Goal: Information Seeking & Learning: Learn about a topic

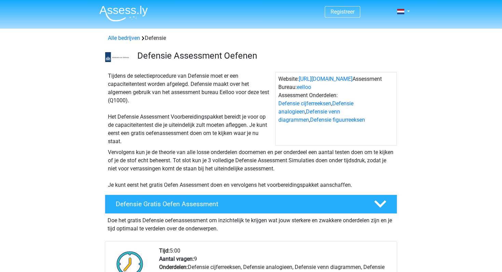
scroll to position [46, 0]
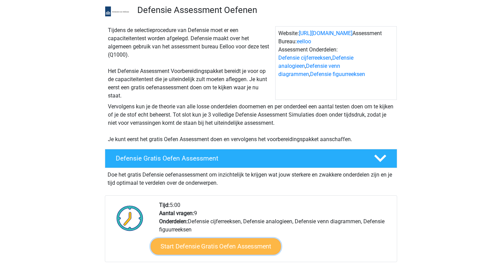
click at [216, 245] on link "Start Defensie Gratis Oefen Assessment" at bounding box center [216, 247] width 130 height 16
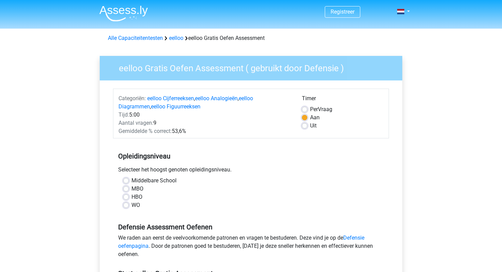
click at [131, 180] on label "Middelbare School" at bounding box center [153, 181] width 45 height 8
click at [127, 180] on input "Middelbare School" at bounding box center [125, 180] width 5 height 7
radio input "true"
click at [131, 190] on label "MBO" at bounding box center [137, 189] width 12 height 8
click at [126, 190] on input "MBO" at bounding box center [125, 188] width 5 height 7
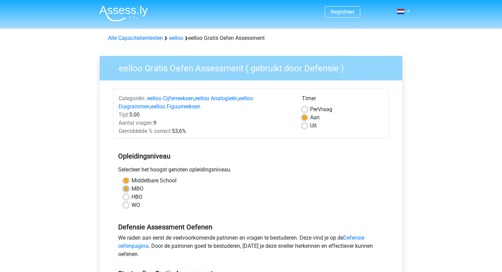
radio input "true"
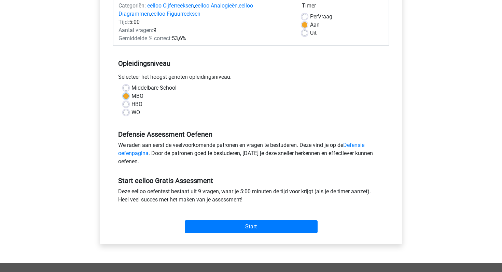
scroll to position [112, 0]
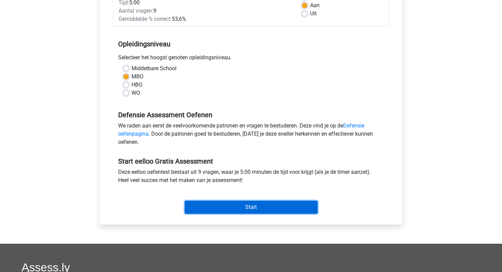
click at [249, 207] on input "Start" at bounding box center [251, 207] width 133 height 13
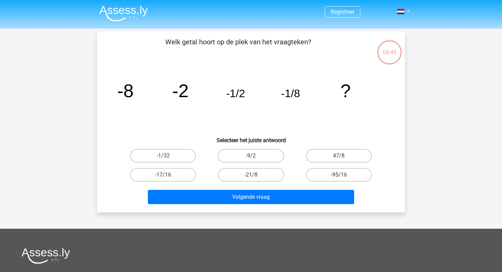
click at [166, 160] on input "-1/32" at bounding box center [165, 158] width 4 height 4
radio input "true"
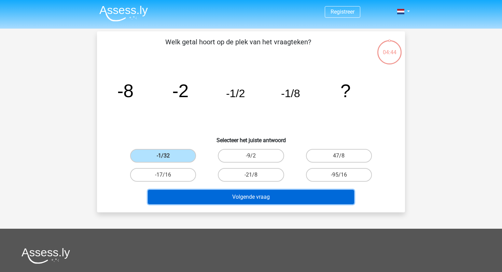
click at [233, 198] on button "Volgende vraag" at bounding box center [251, 197] width 207 height 14
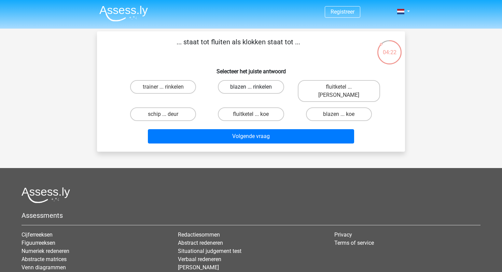
click at [256, 88] on label "blazen ... rinkelen" at bounding box center [251, 87] width 66 height 14
click at [255, 88] on input "blazen ... rinkelen" at bounding box center [253, 89] width 4 height 4
radio input "true"
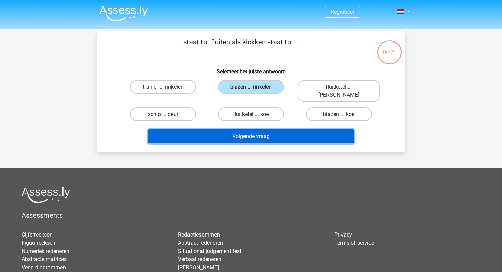
click at [253, 129] on button "Volgende vraag" at bounding box center [251, 136] width 207 height 14
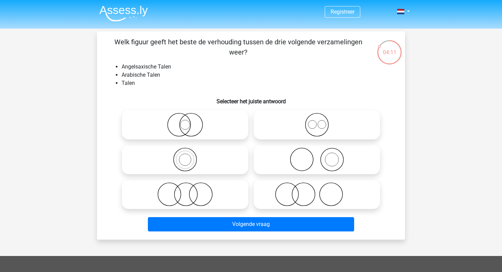
click at [340, 123] on icon at bounding box center [316, 125] width 121 height 24
click at [321, 122] on input "radio" at bounding box center [319, 119] width 4 height 4
radio input "true"
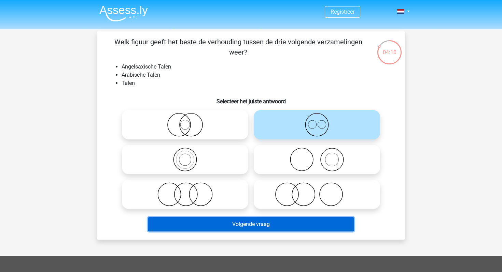
click at [273, 224] on button "Volgende vraag" at bounding box center [251, 224] width 207 height 14
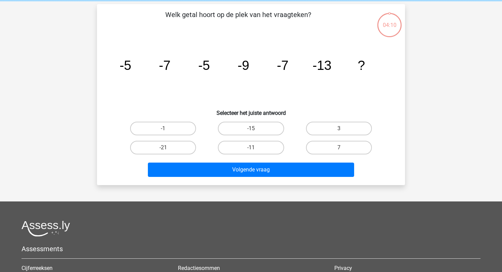
scroll to position [31, 0]
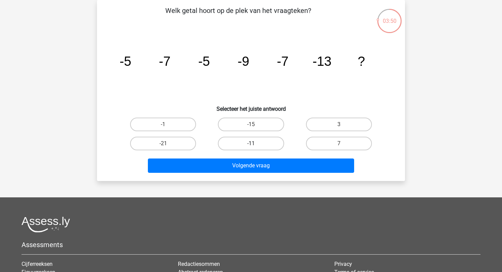
click at [264, 137] on label "-11" at bounding box center [251, 144] width 66 height 14
click at [255, 144] on input "-11" at bounding box center [253, 146] width 4 height 4
radio input "true"
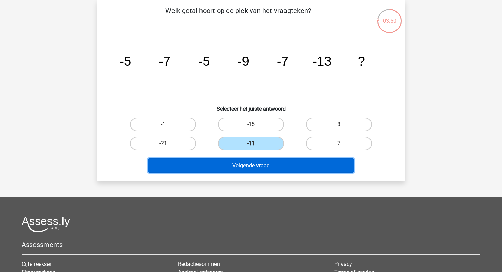
click at [255, 162] on button "Volgende vraag" at bounding box center [251, 166] width 207 height 14
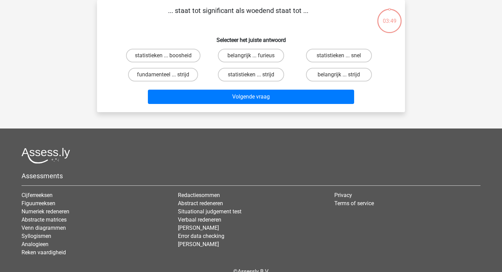
scroll to position [0, 0]
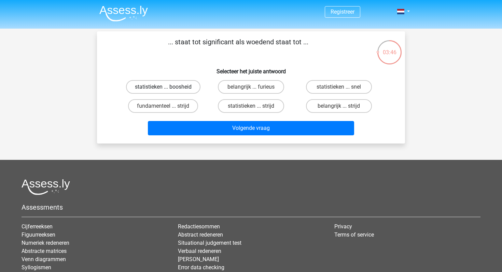
click at [167, 87] on label "statistieken ... boosheid" at bounding box center [163, 87] width 74 height 14
click at [167, 87] on input "statistieken ... boosheid" at bounding box center [165, 89] width 4 height 4
radio input "true"
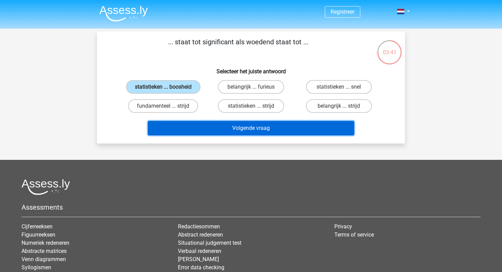
click at [224, 134] on button "Volgende vraag" at bounding box center [251, 128] width 207 height 14
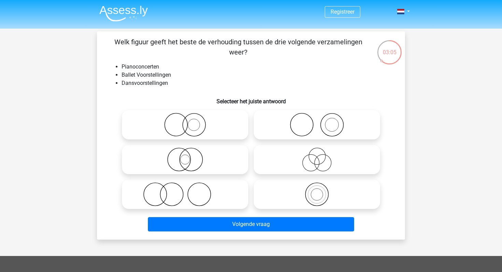
click at [215, 193] on icon at bounding box center [185, 195] width 121 height 24
click at [189, 191] on input "radio" at bounding box center [187, 189] width 4 height 4
radio input "true"
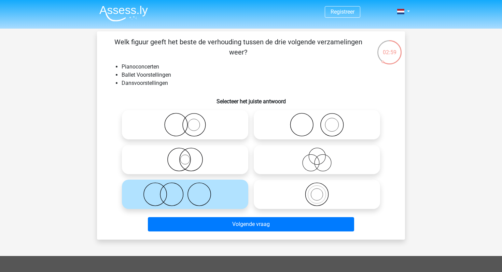
click at [347, 119] on icon at bounding box center [316, 125] width 121 height 24
click at [321, 119] on input "radio" at bounding box center [319, 119] width 4 height 4
radio input "true"
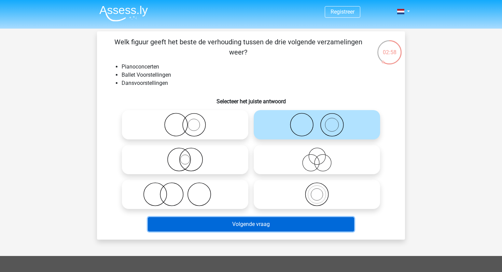
click at [287, 227] on button "Volgende vraag" at bounding box center [251, 224] width 207 height 14
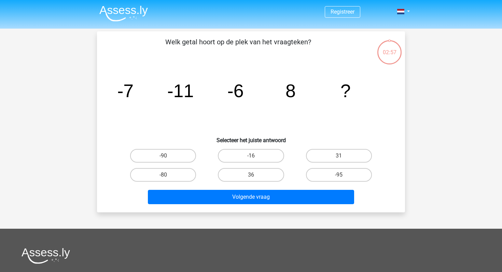
scroll to position [31, 0]
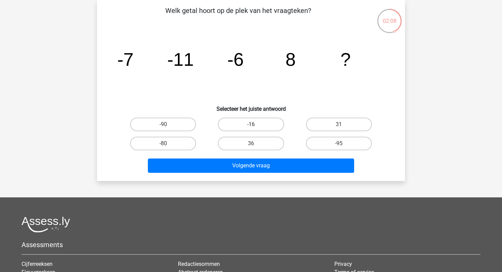
click at [244, 125] on label "-16" at bounding box center [251, 125] width 66 height 14
click at [251, 125] on input "-16" at bounding box center [253, 127] width 4 height 4
radio input "true"
click at [267, 143] on label "36" at bounding box center [251, 144] width 66 height 14
click at [255, 144] on input "36" at bounding box center [253, 146] width 4 height 4
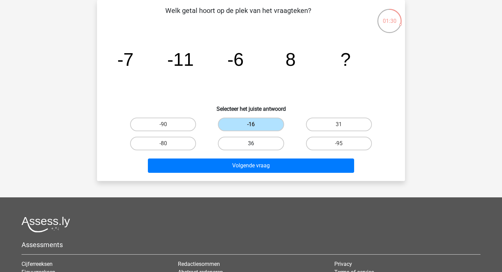
radio input "true"
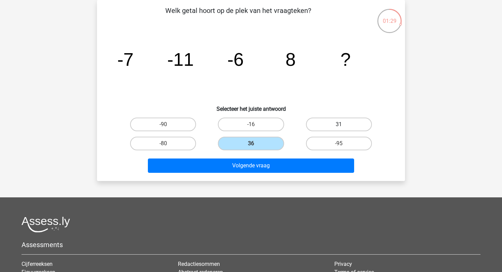
click at [334, 122] on label "31" at bounding box center [339, 125] width 66 height 14
click at [339, 125] on input "31" at bounding box center [341, 127] width 4 height 4
radio input "true"
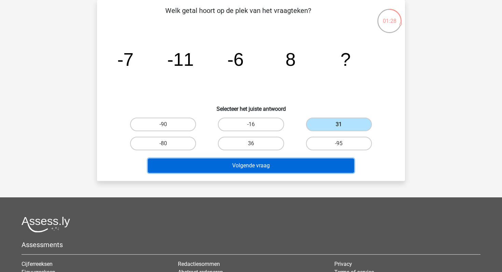
click at [291, 164] on button "Volgende vraag" at bounding box center [251, 166] width 207 height 14
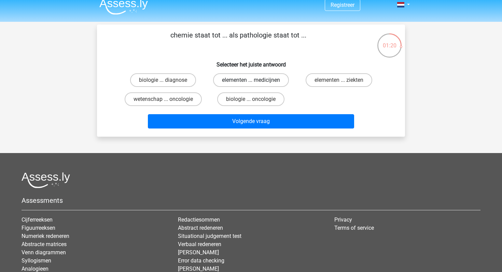
scroll to position [4, 0]
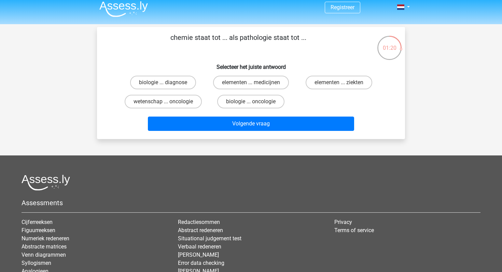
click at [250, 38] on p "chemie staat tot ... als pathologie staat tot ..." at bounding box center [238, 42] width 261 height 20
copy p "pathologie"
click at [334, 76] on label "elementen ... ziekten" at bounding box center [339, 83] width 67 height 14
click at [339, 83] on input "elementen ... ziekten" at bounding box center [341, 85] width 4 height 4
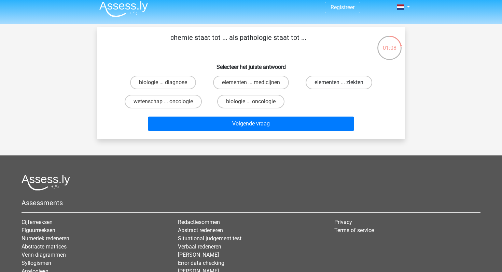
radio input "true"
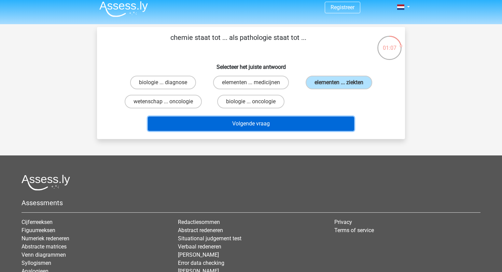
click at [294, 125] on button "Volgende vraag" at bounding box center [251, 124] width 207 height 14
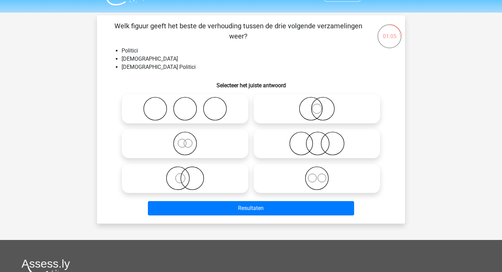
scroll to position [10, 0]
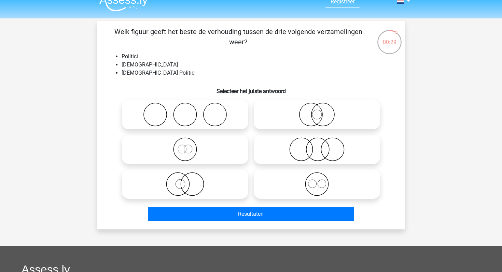
click at [330, 110] on icon at bounding box center [316, 115] width 121 height 24
click at [321, 110] on input "radio" at bounding box center [319, 109] width 4 height 4
radio input "true"
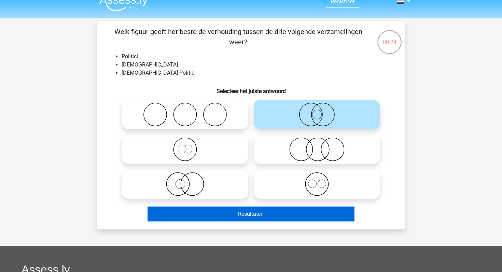
click at [301, 214] on button "Resultaten" at bounding box center [251, 214] width 207 height 14
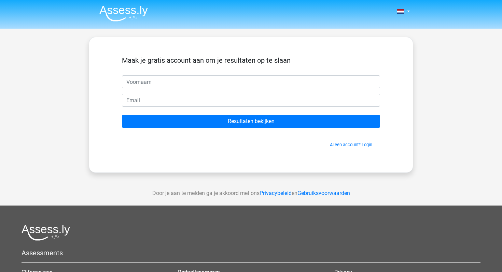
click at [216, 84] on input "text" at bounding box center [251, 81] width 258 height 13
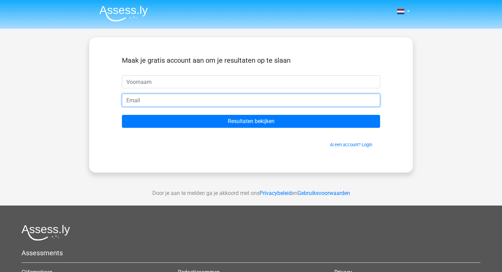
click at [201, 99] on input "email" at bounding box center [251, 100] width 258 height 13
type input "[EMAIL_ADDRESS][DOMAIN_NAME]"
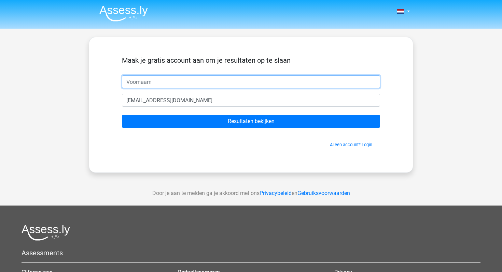
click at [201, 82] on input "text" at bounding box center [251, 81] width 258 height 13
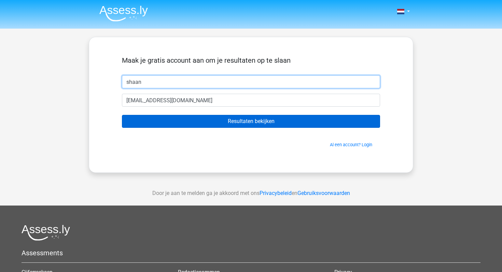
type input "shaan"
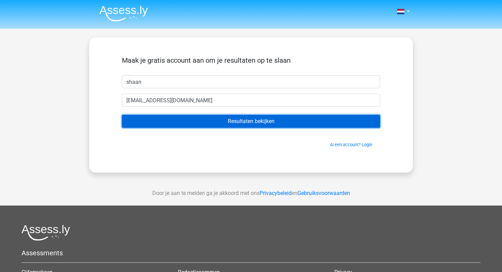
click at [206, 123] on input "Resultaten bekijken" at bounding box center [251, 121] width 258 height 13
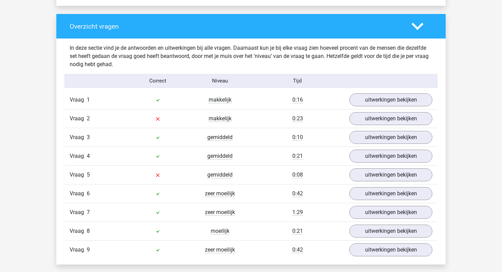
scroll to position [754, 0]
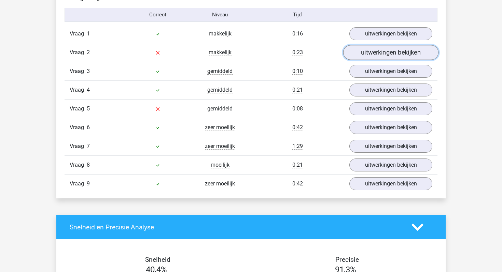
click at [414, 56] on link "uitwerkingen bekijken" at bounding box center [390, 52] width 95 height 15
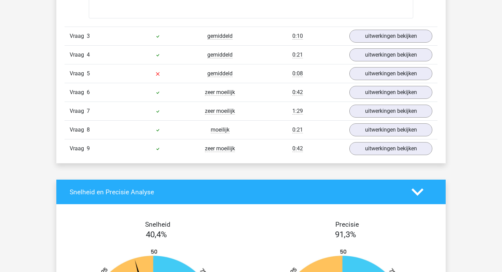
scroll to position [952, 0]
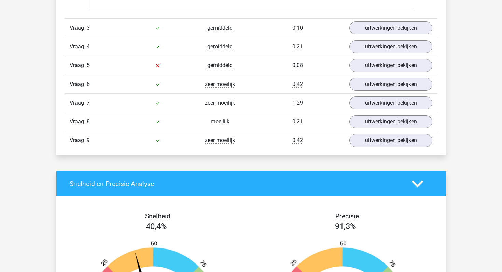
click at [372, 142] on link "uitwerkingen bekijken" at bounding box center [390, 140] width 95 height 15
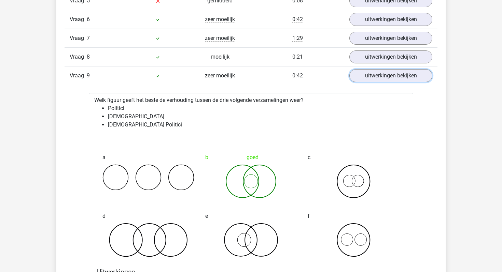
scroll to position [1011, 0]
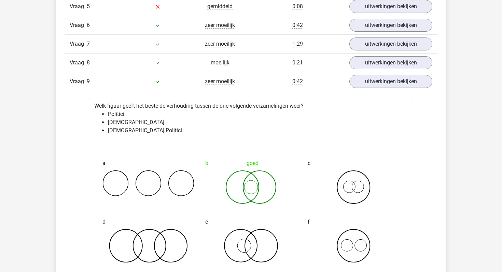
click at [386, 74] on div "Vraag 9 zeer moeilijk 0:42 uitwerkingen bekijken" at bounding box center [251, 81] width 373 height 19
click at [386, 89] on link "uitwerkingen bekijken" at bounding box center [390, 81] width 95 height 15
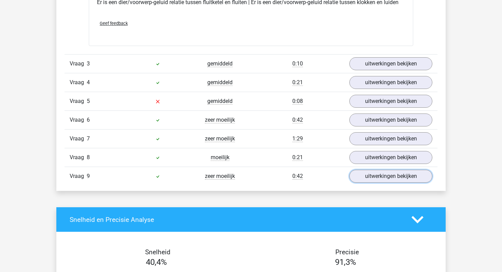
scroll to position [915, 0]
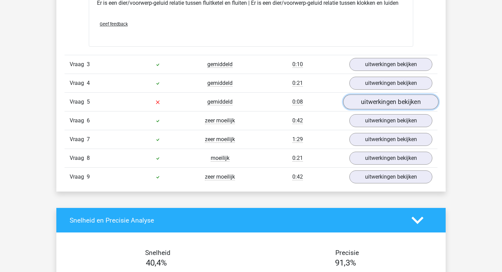
click at [370, 99] on link "uitwerkingen bekijken" at bounding box center [390, 102] width 95 height 15
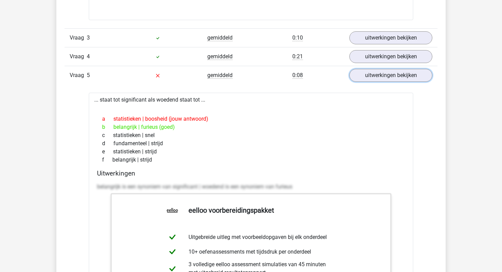
scroll to position [937, 0]
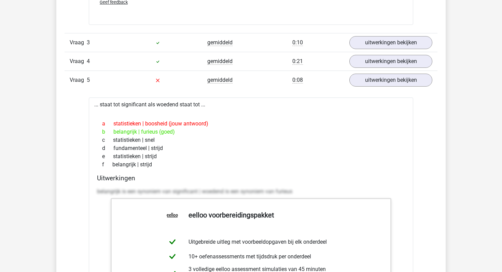
click at [130, 106] on div "... staat tot significant als woedend staat tot ... a statistieken | boosheid (…" at bounding box center [251, 260] width 324 height 324
click at [236, 128] on div "b belangrijk | furieus (goed)" at bounding box center [251, 132] width 308 height 8
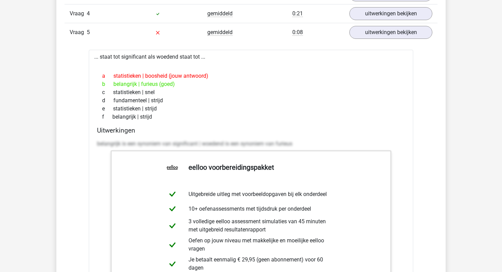
scroll to position [983, 0]
